Goal: Information Seeking & Learning: Learn about a topic

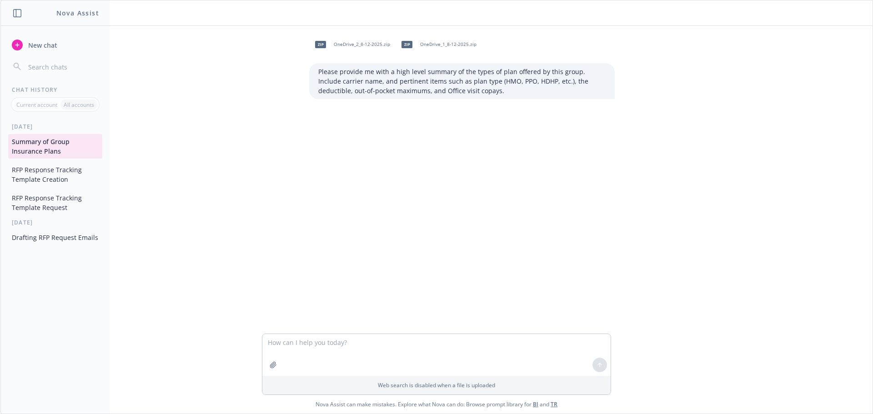
click at [47, 240] on button "Drafting RFP Request Emails" at bounding box center [55, 237] width 94 height 15
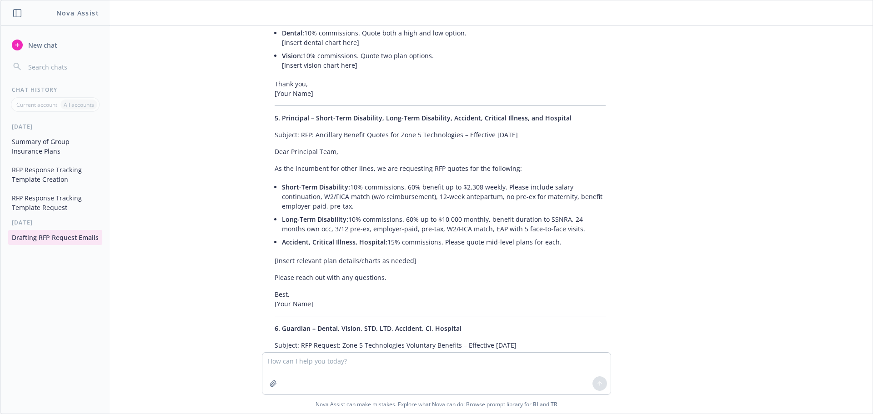
click at [65, 145] on button "Summary of Group Insurance Plans" at bounding box center [55, 146] width 94 height 25
